Goal: Task Accomplishment & Management: Use online tool/utility

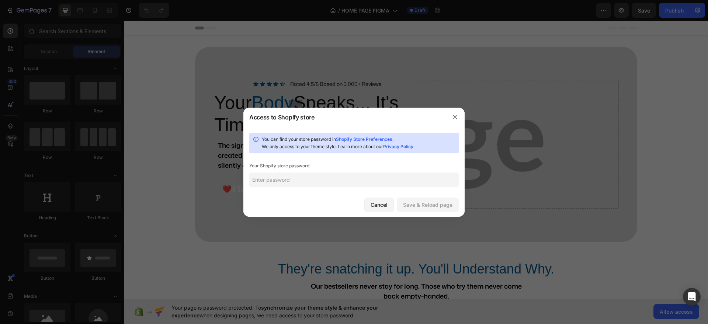
click at [390, 178] on input "text" at bounding box center [353, 180] width 209 height 15
type input "0000"
click at [415, 202] on div "Save & Reload page" at bounding box center [427, 205] width 49 height 8
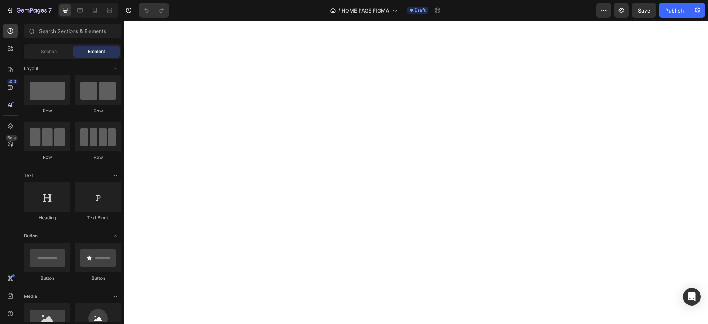
scroll to position [914, 0]
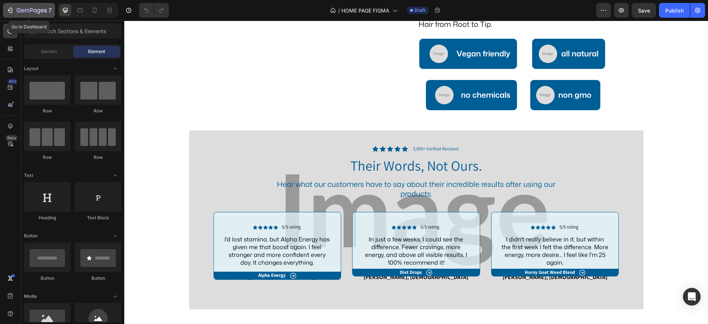
click at [47, 16] on button "7" at bounding box center [29, 10] width 52 height 15
